Goal: Task Accomplishment & Management: Use online tool/utility

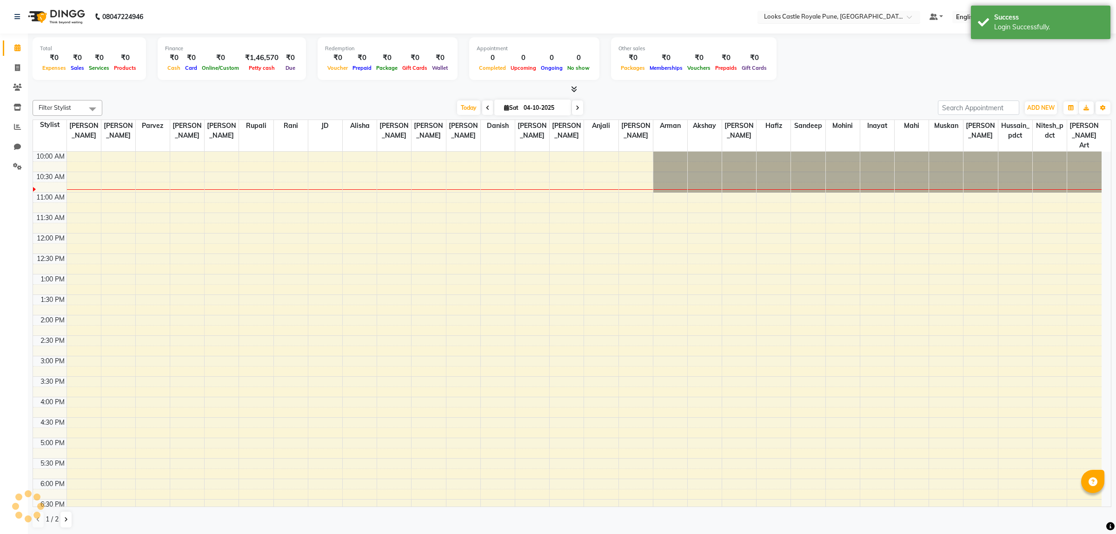
click at [789, 21] on input "text" at bounding box center [829, 17] width 135 height 9
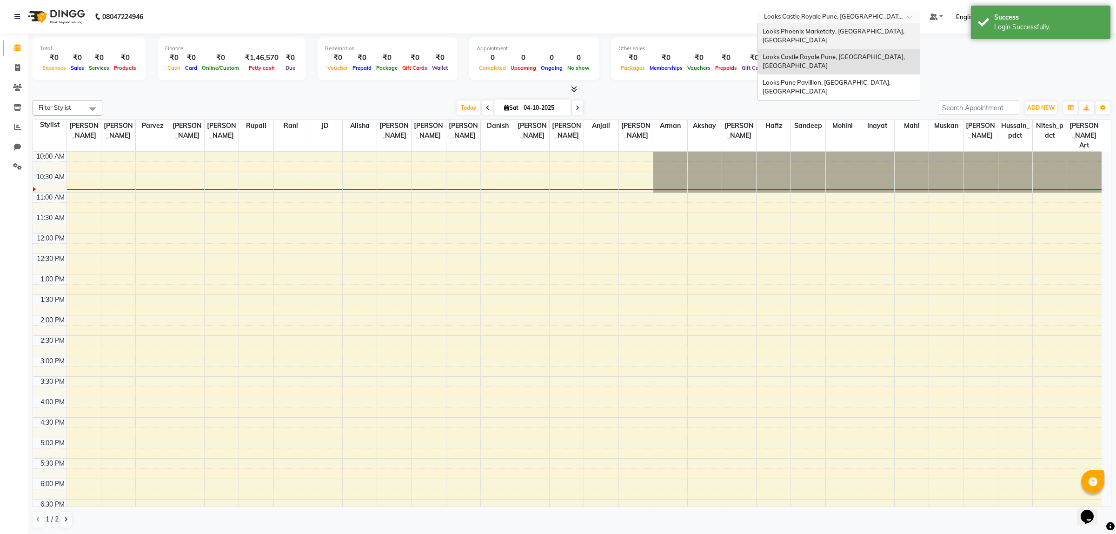
click at [789, 25] on div "Looks Phoenix Marketcity, [GEOGRAPHIC_DATA], [GEOGRAPHIC_DATA]" at bounding box center [839, 36] width 162 height 26
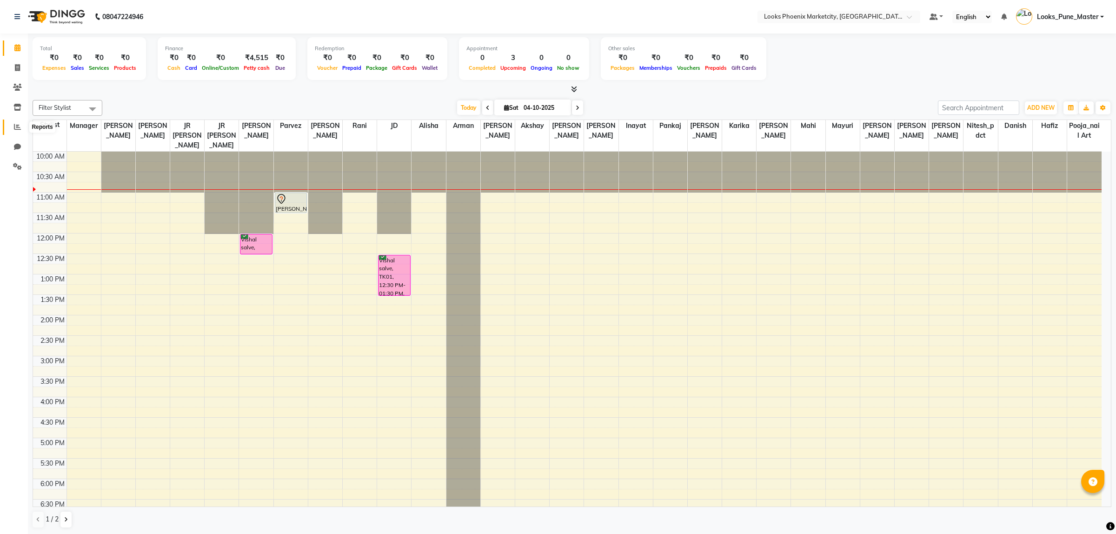
click at [9, 132] on span at bounding box center [17, 127] width 16 height 11
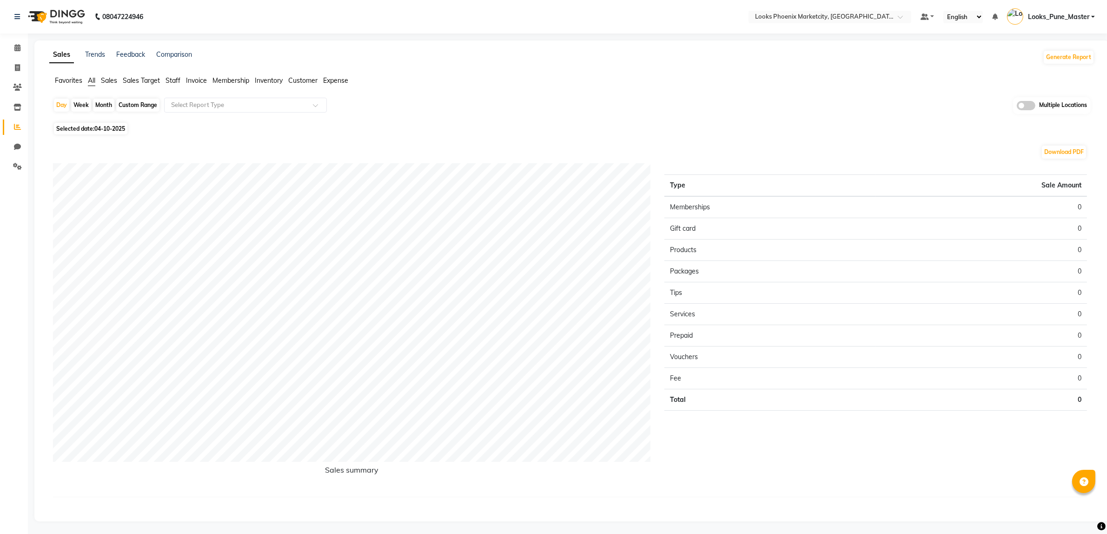
click at [1056, 68] on div "Sales Trends Feedback Comparison Generate Report Favorites All Sales Sales Targ…" at bounding box center [571, 280] width 1075 height 481
click at [1057, 63] on button "Generate Report" at bounding box center [1069, 57] width 50 height 13
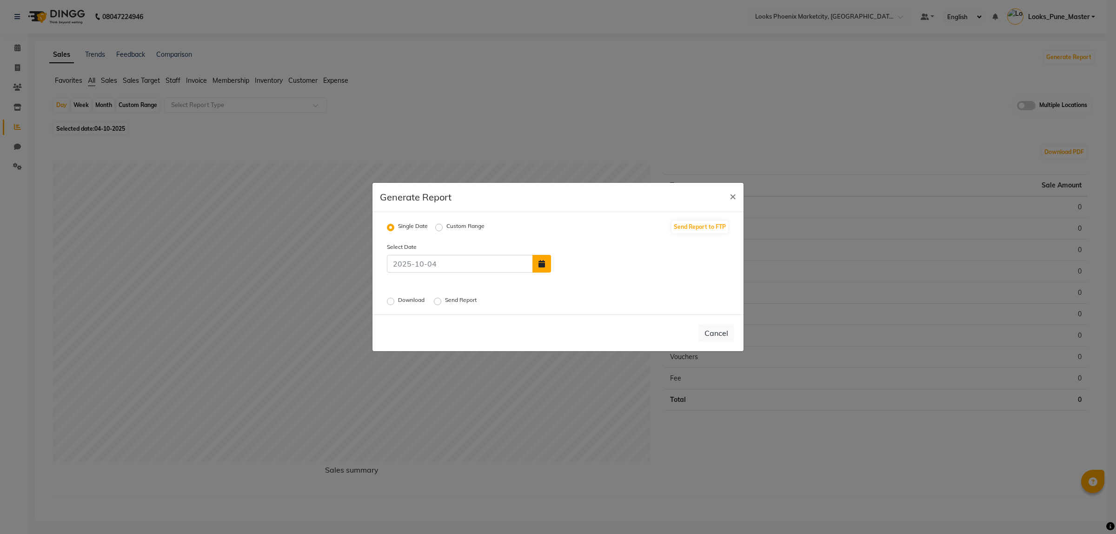
click at [546, 271] on button "button" at bounding box center [541, 264] width 19 height 18
select select "10"
select select "2025"
click at [619, 242] on div "3" at bounding box center [621, 241] width 15 height 15
type input "03-10-2025"
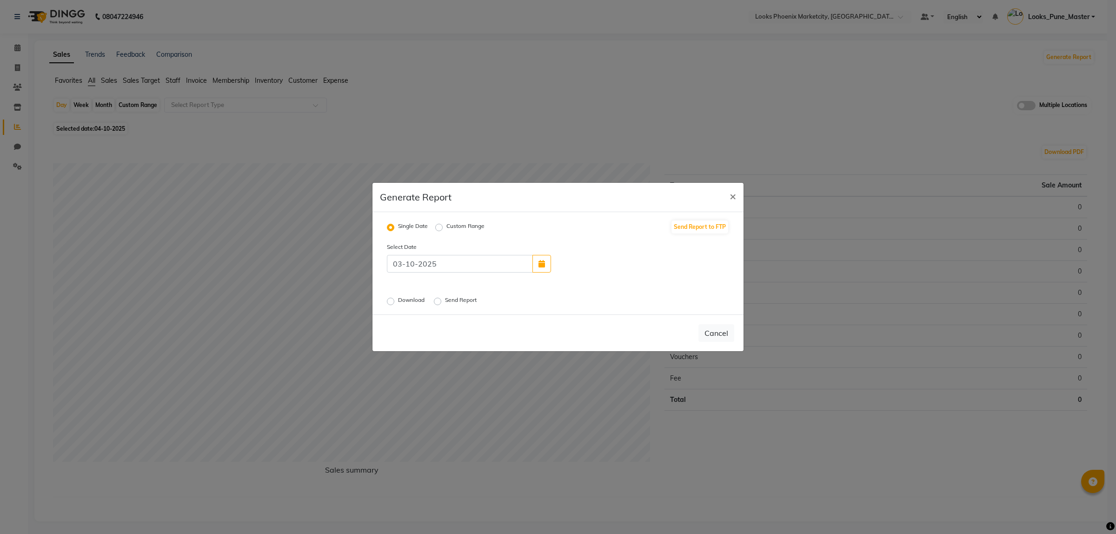
click at [398, 299] on label "Download" at bounding box center [412, 301] width 28 height 11
click at [391, 299] on input "Download" at bounding box center [392, 301] width 7 height 7
radio input "true"
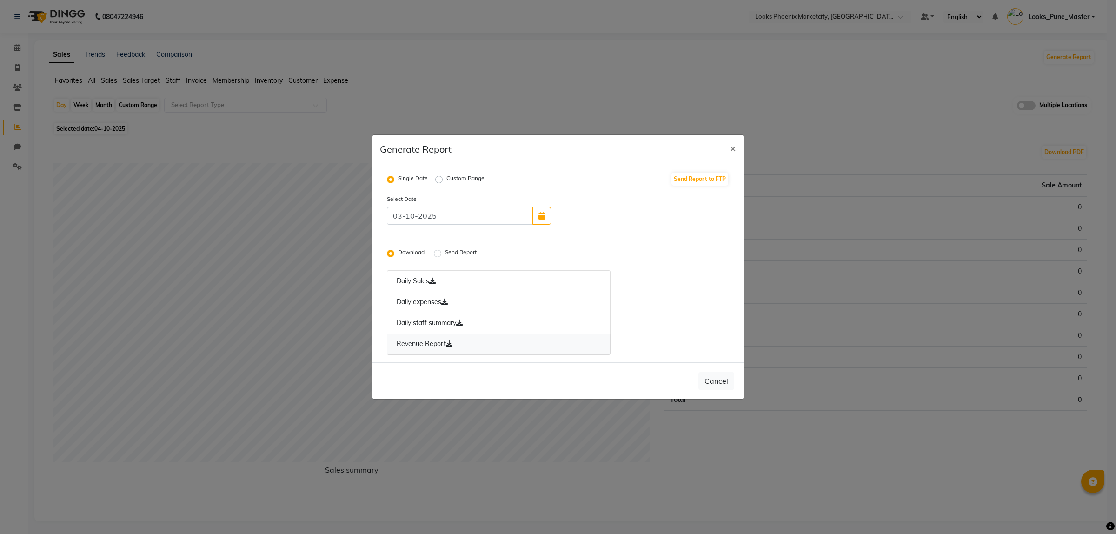
click at [449, 344] on icon at bounding box center [449, 343] width 7 height 7
click at [731, 144] on span "×" at bounding box center [733, 148] width 7 height 14
radio input "false"
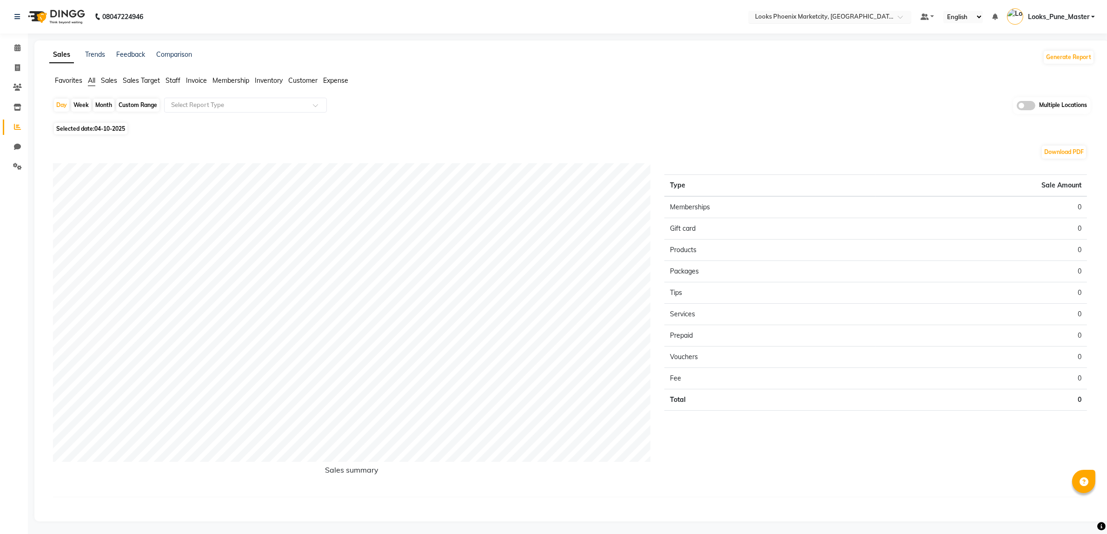
click at [810, 14] on input "text" at bounding box center [820, 17] width 135 height 9
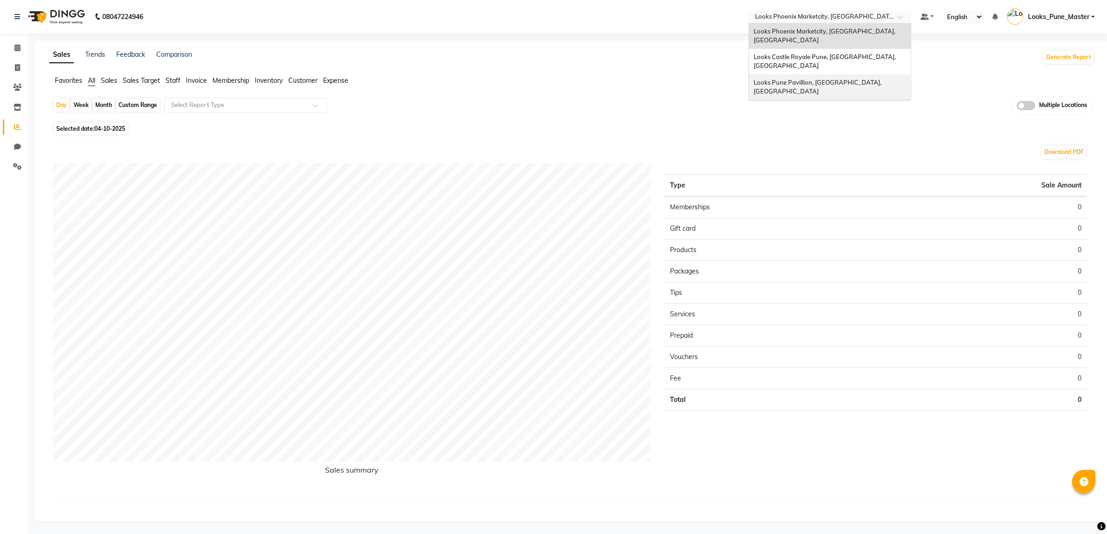
click at [807, 79] on span "Looks Pune Pavillion, [GEOGRAPHIC_DATA], [GEOGRAPHIC_DATA]" at bounding box center [818, 87] width 129 height 17
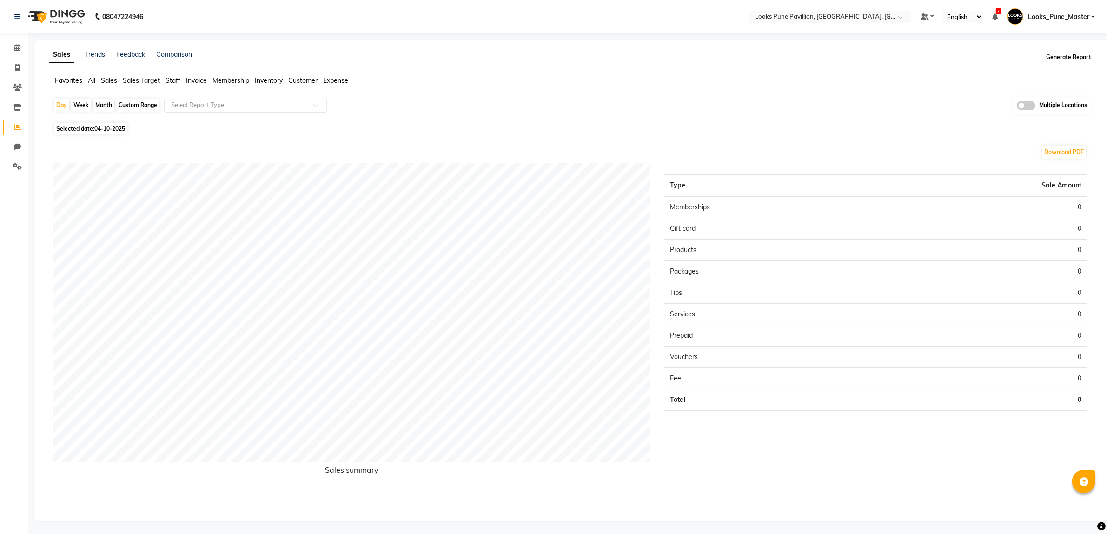
click at [1063, 54] on button "Generate Report" at bounding box center [1069, 57] width 50 height 13
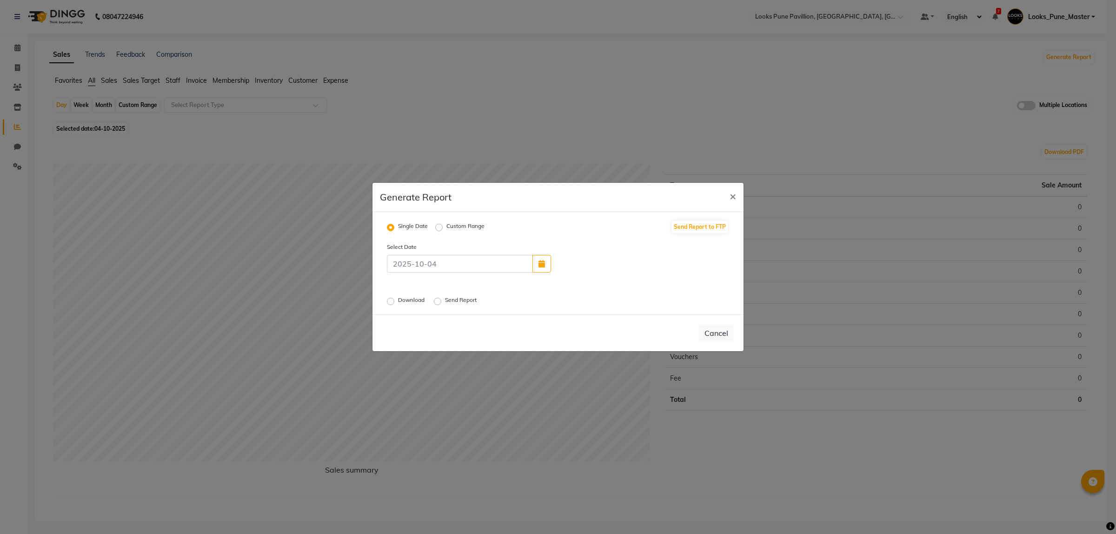
click at [545, 249] on div "Select Date" at bounding box center [558, 257] width 356 height 31
click at [546, 257] on button "button" at bounding box center [541, 264] width 19 height 18
select select "10"
select select "2025"
click at [621, 241] on div "3" at bounding box center [621, 241] width 15 height 15
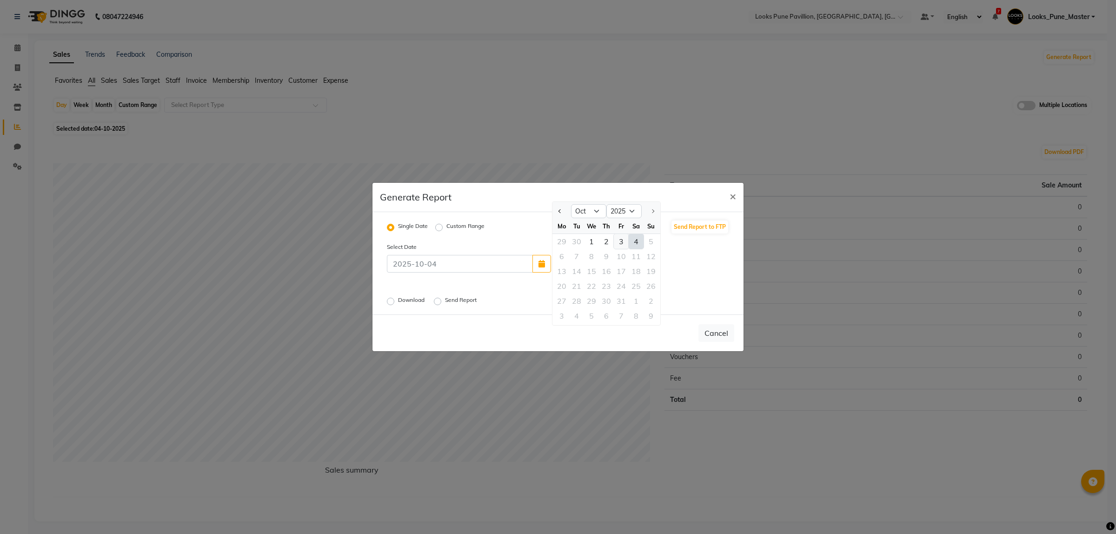
type input "03-10-2025"
click at [398, 303] on label "Download" at bounding box center [412, 301] width 28 height 11
click at [390, 303] on input "Download" at bounding box center [392, 301] width 7 height 7
radio input "true"
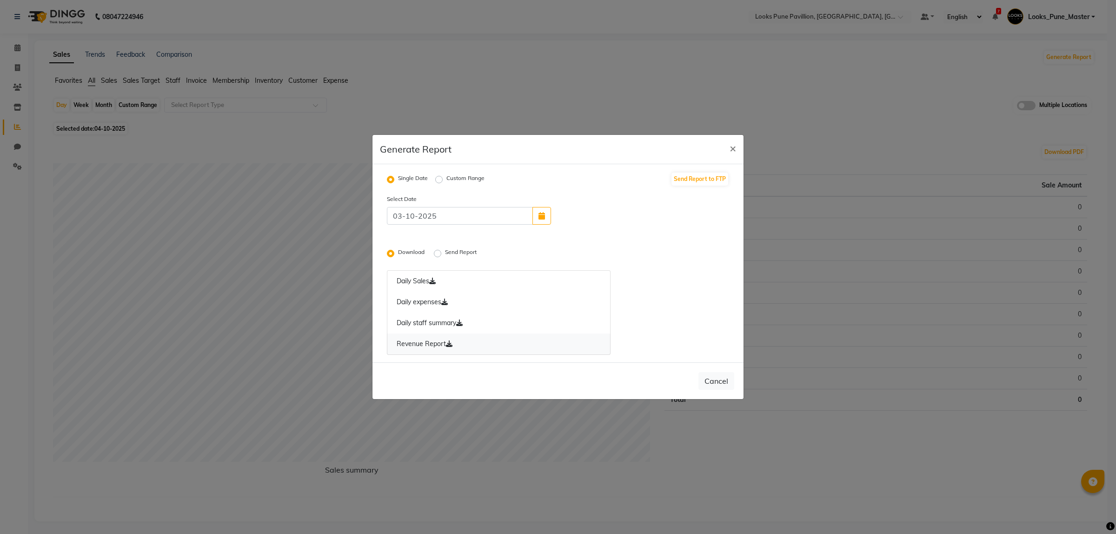
click at [446, 338] on link "Revenue Report" at bounding box center [499, 343] width 224 height 21
click at [735, 154] on span "×" at bounding box center [733, 148] width 7 height 14
radio input "false"
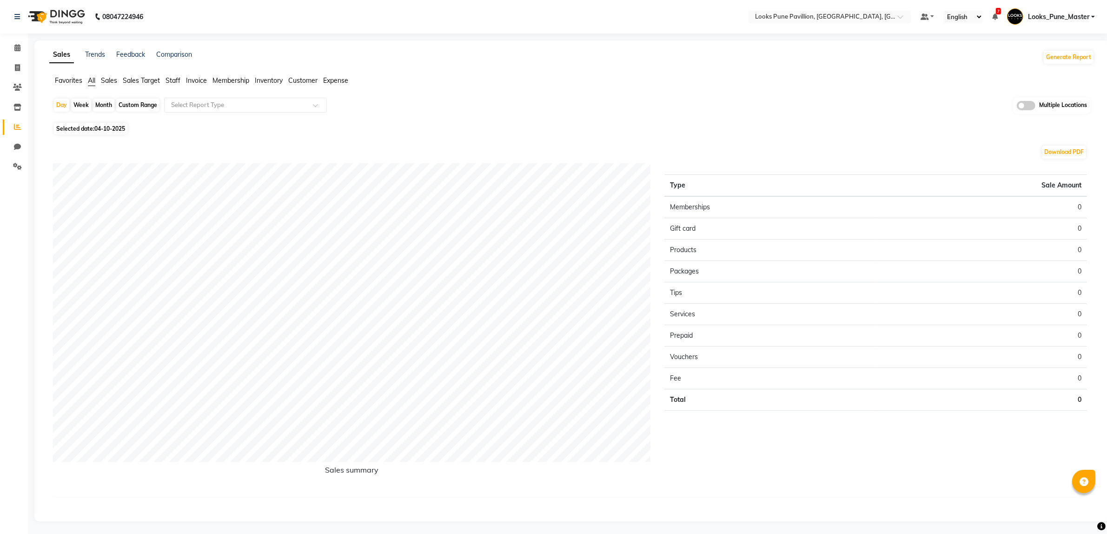
click at [777, 27] on nav "08047224946 Select Location × Looks Pune Pavillion, Pune, Maharashtra Default P…" at bounding box center [553, 16] width 1107 height 33
click at [779, 19] on input "text" at bounding box center [820, 17] width 135 height 9
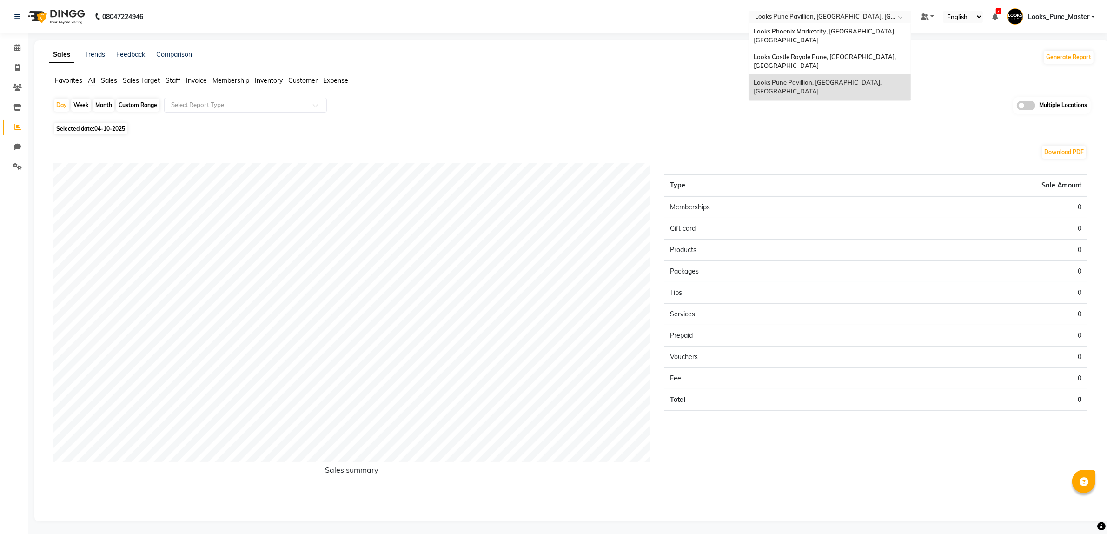
click at [786, 74] on div "Looks Pune Pavillion, [GEOGRAPHIC_DATA], [GEOGRAPHIC_DATA]" at bounding box center [830, 87] width 162 height 26
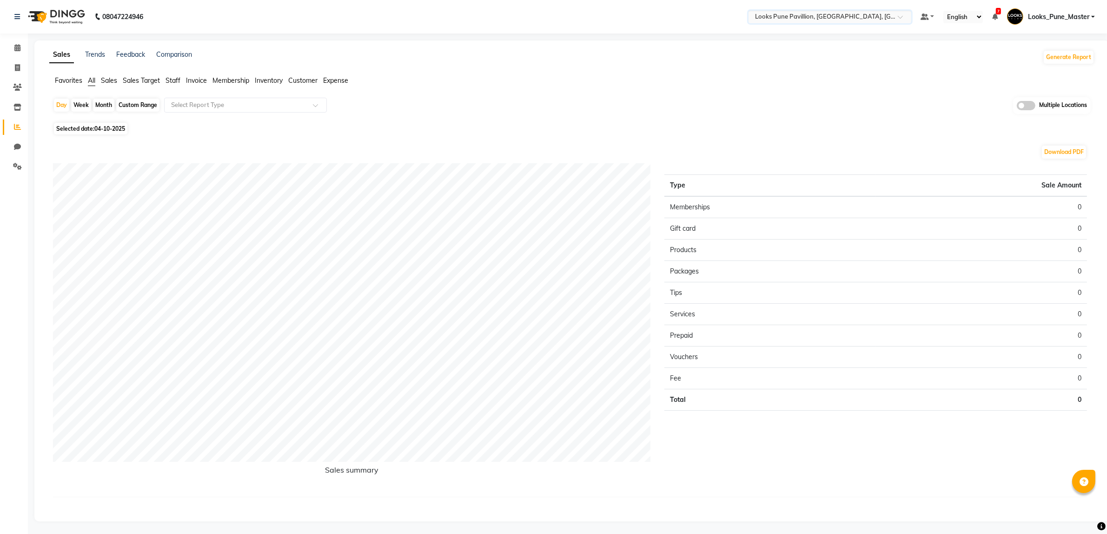
click at [784, 8] on nav "08047224946 Select Location × Looks Pune Pavillion, Pune, Maharashtra Default P…" at bounding box center [553, 16] width 1107 height 33
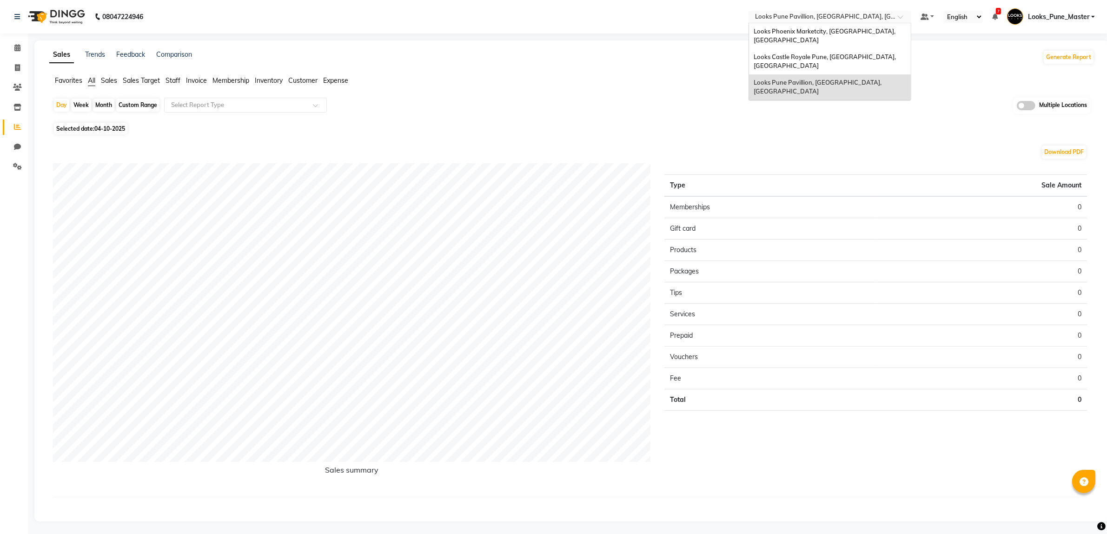
click at [784, 19] on input "text" at bounding box center [820, 17] width 135 height 9
click at [781, 49] on div "Looks Castle Royale Pune, [GEOGRAPHIC_DATA], [GEOGRAPHIC_DATA]" at bounding box center [830, 62] width 162 height 26
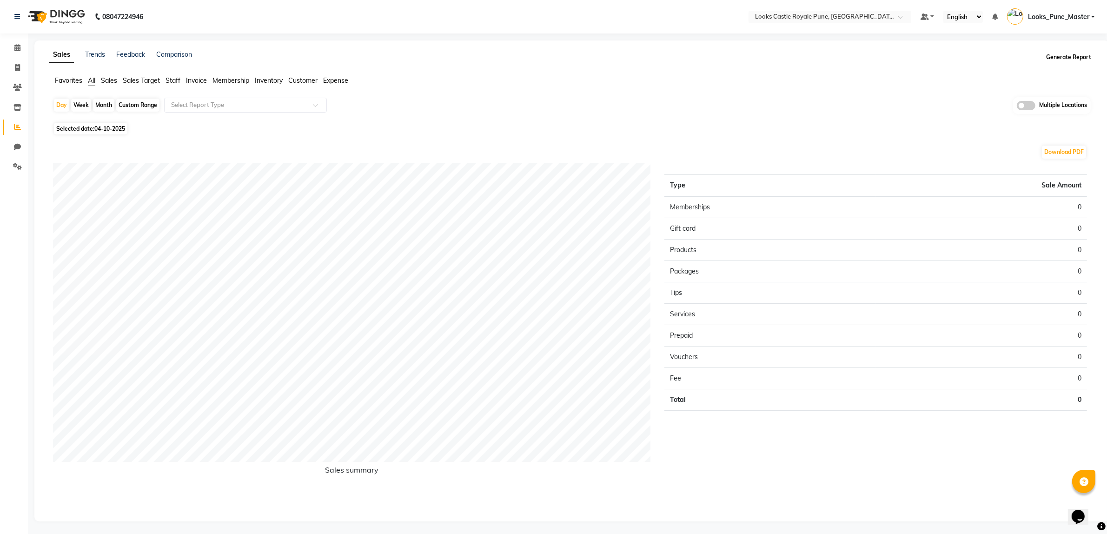
click at [1080, 61] on button "Generate Report" at bounding box center [1069, 57] width 50 height 13
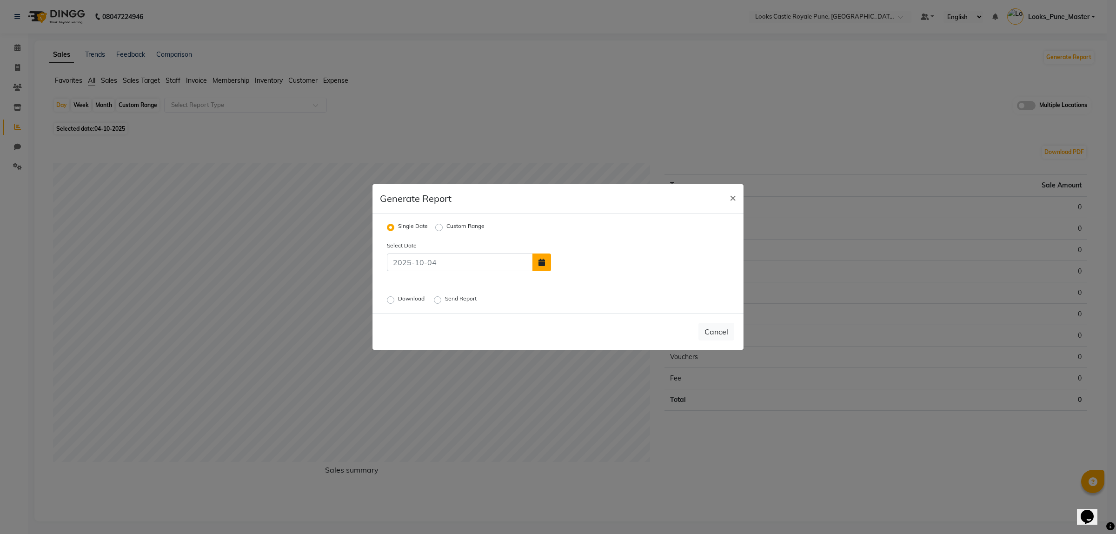
click at [547, 265] on button "button" at bounding box center [541, 262] width 19 height 18
select select "10"
select select "2025"
click at [619, 240] on div "3" at bounding box center [621, 240] width 15 height 15
type input "03-10-2025"
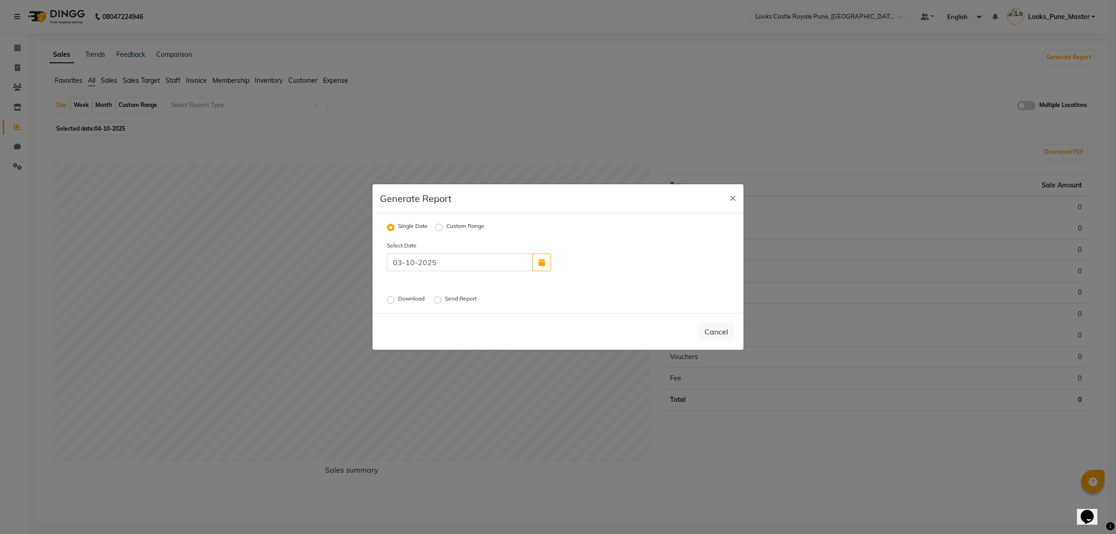
click at [398, 299] on label "Download" at bounding box center [412, 299] width 28 height 11
click at [394, 299] on input "Download" at bounding box center [392, 300] width 7 height 7
radio input "true"
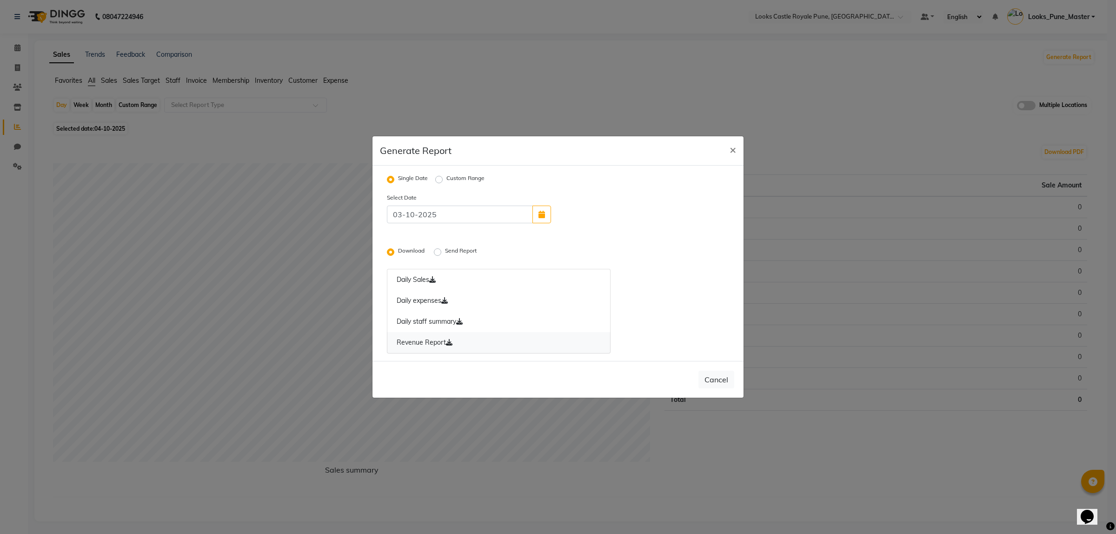
click at [450, 342] on icon at bounding box center [449, 342] width 7 height 7
click at [733, 143] on span "×" at bounding box center [733, 149] width 7 height 14
radio input "false"
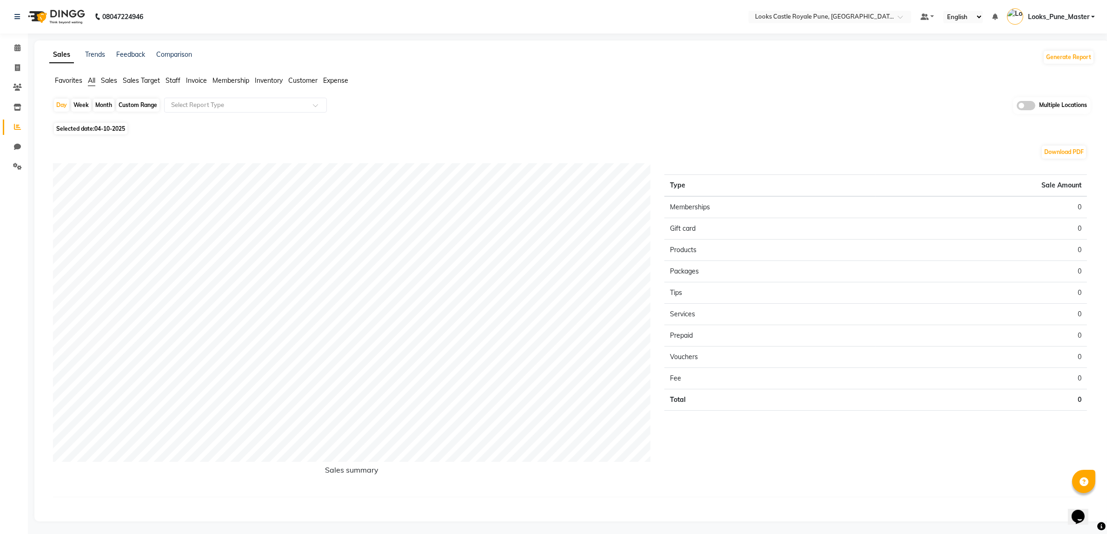
click at [1078, 12] on span "Looks_Pune_Master" at bounding box center [1058, 17] width 61 height 10
click at [1054, 60] on link "Sign out" at bounding box center [1047, 67] width 85 height 14
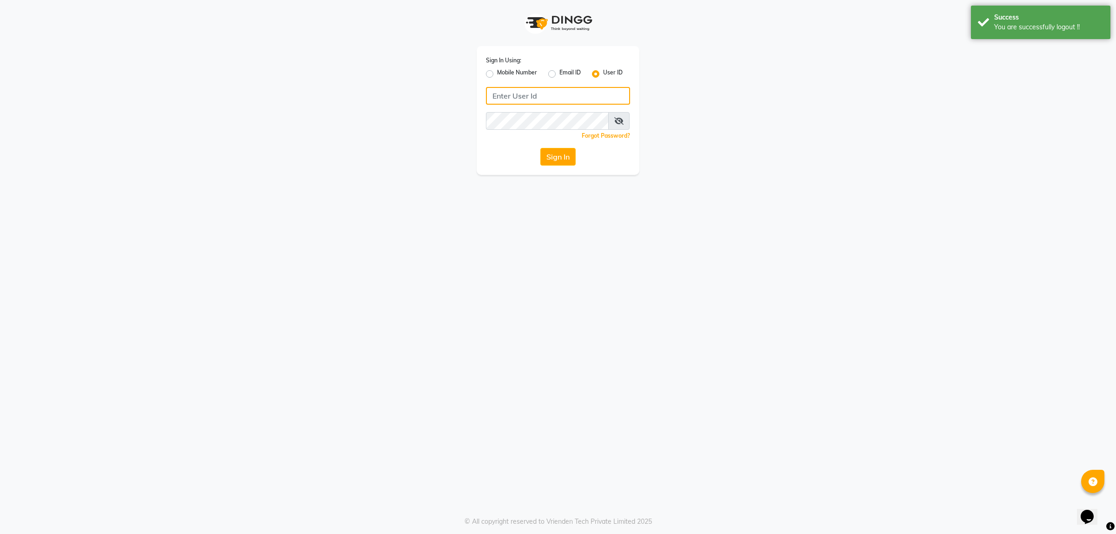
type input "e2553-20"
